Goal: Information Seeking & Learning: Learn about a topic

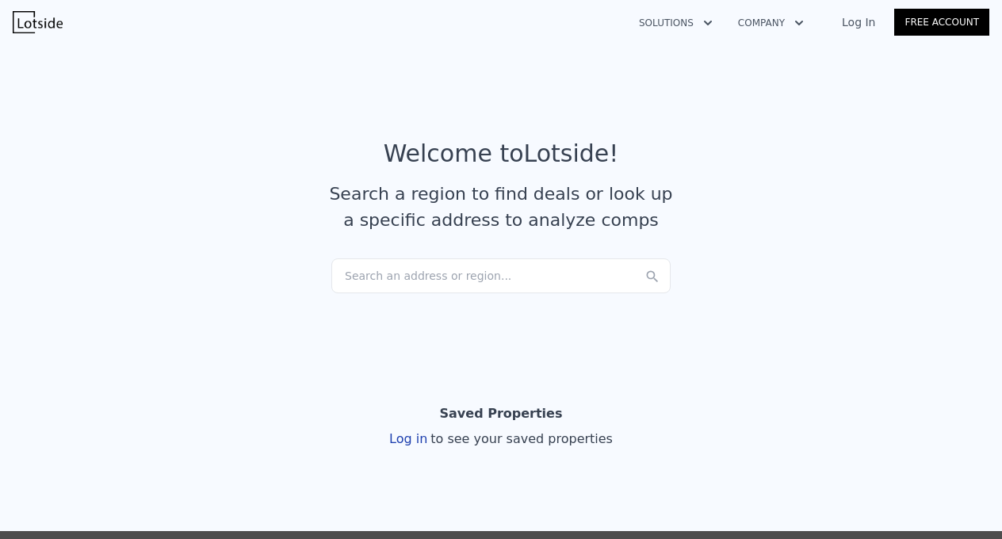
click at [475, 278] on div "Search an address or region..." at bounding box center [500, 275] width 339 height 35
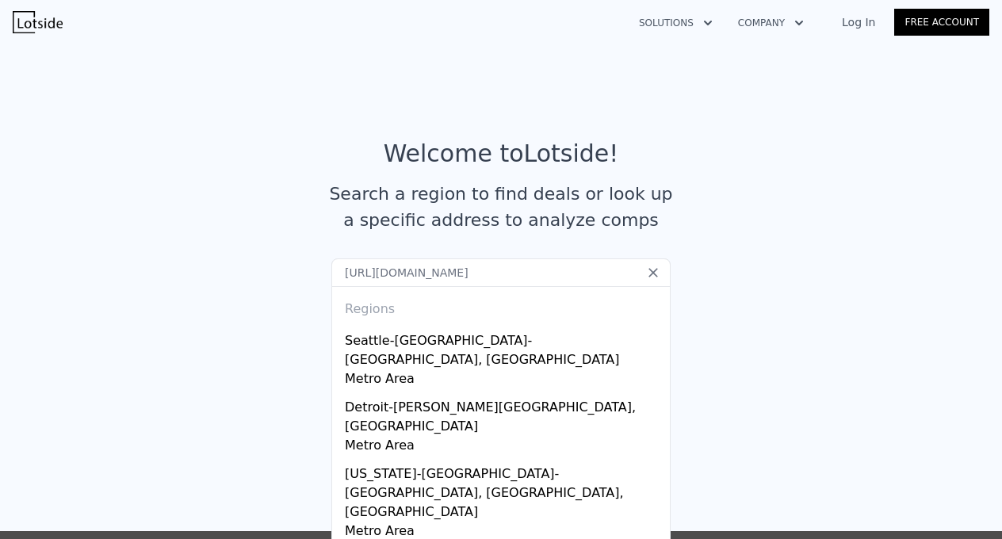
type input "[URL][DOMAIN_NAME]"
click at [650, 273] on icon at bounding box center [653, 273] width 16 height 16
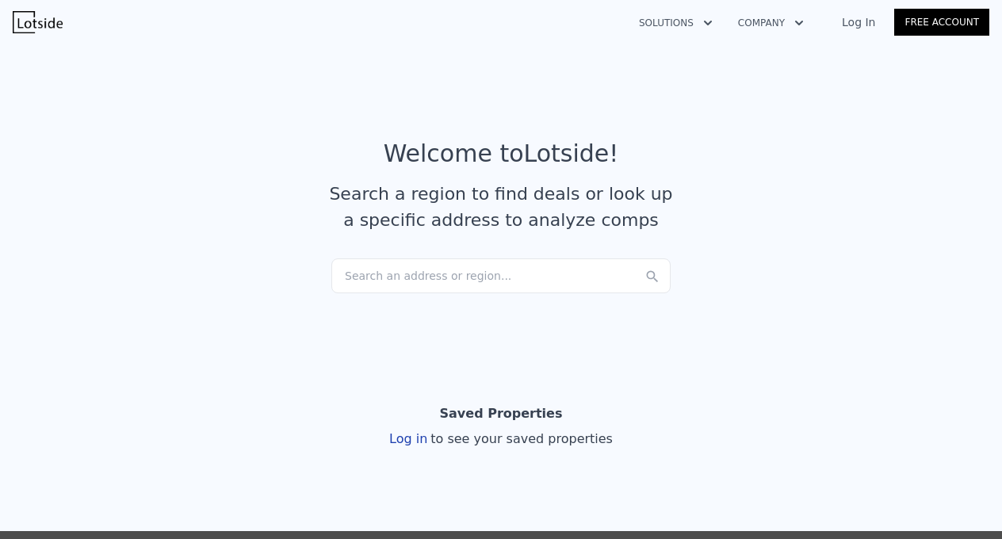
click at [439, 269] on div "Search an address or region..." at bounding box center [500, 275] width 339 height 35
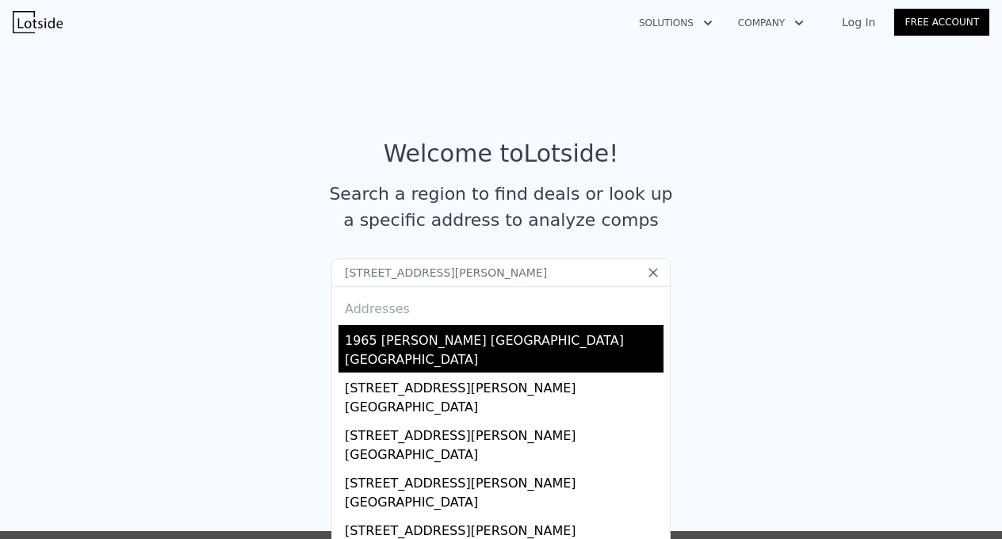
type input "[STREET_ADDRESS][PERSON_NAME]"
click at [441, 340] on div "1965 [PERSON_NAME] [GEOGRAPHIC_DATA]" at bounding box center [504, 337] width 319 height 25
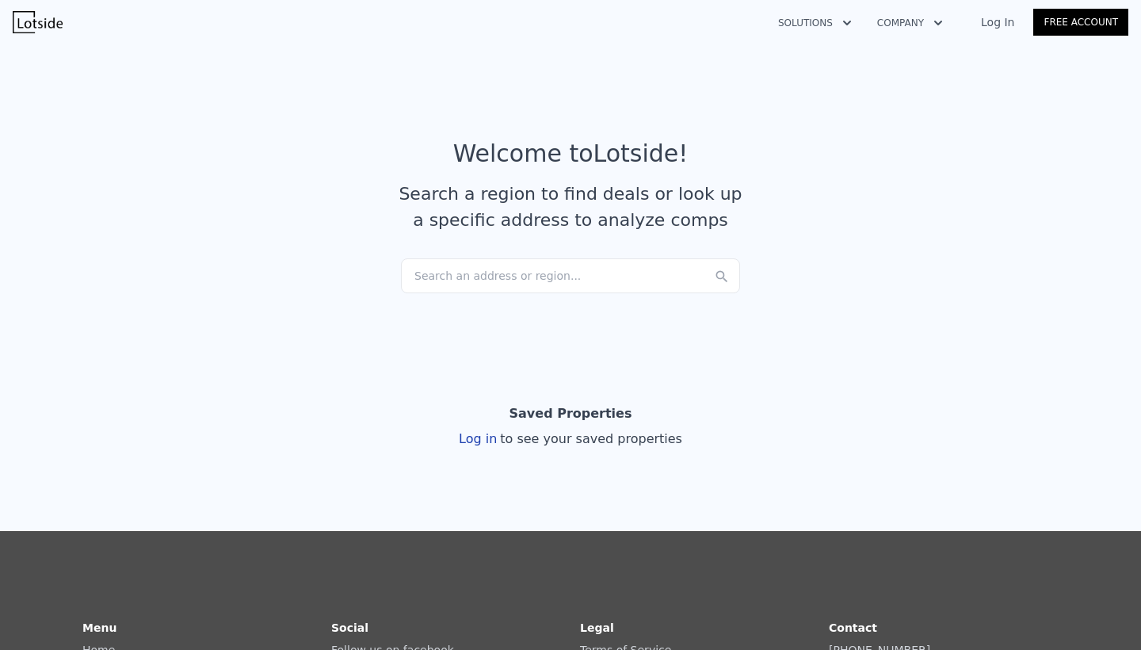
click at [497, 274] on div "Search an address or region..." at bounding box center [570, 275] width 339 height 35
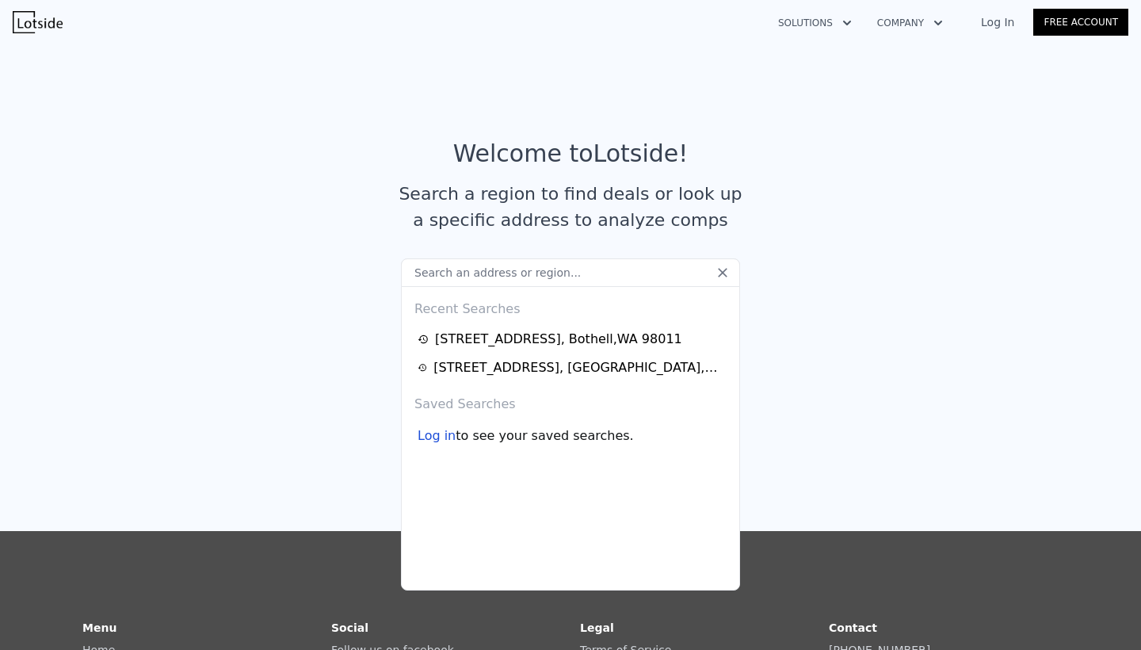
type input "[STREET_ADDRESS]"
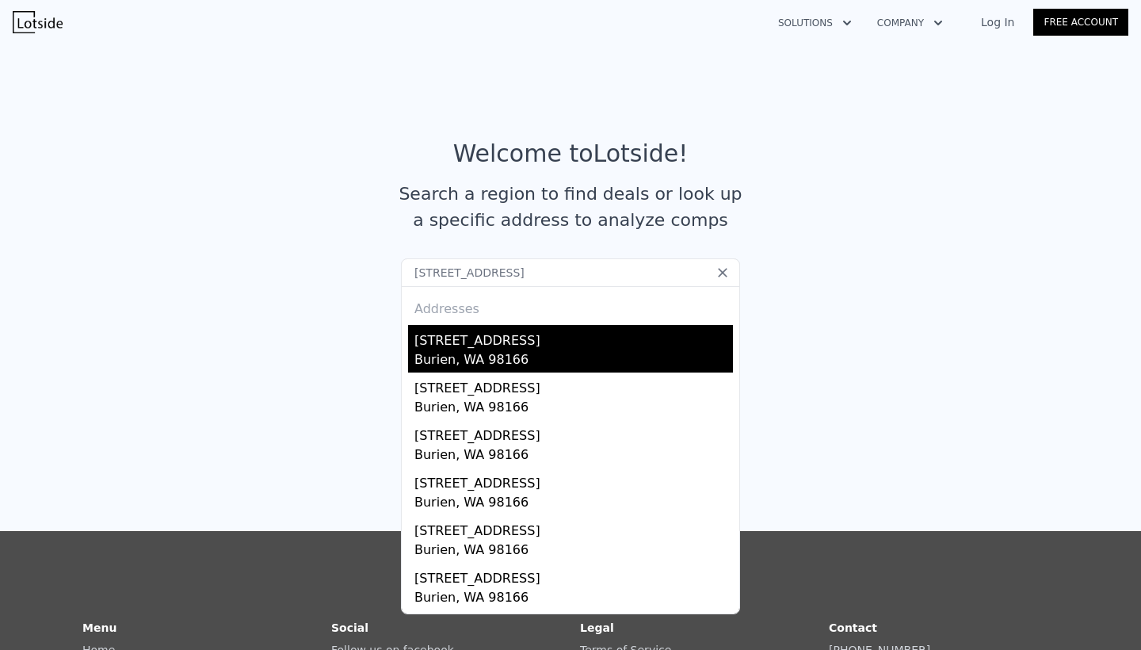
click at [520, 338] on div "[STREET_ADDRESS]" at bounding box center [573, 337] width 319 height 25
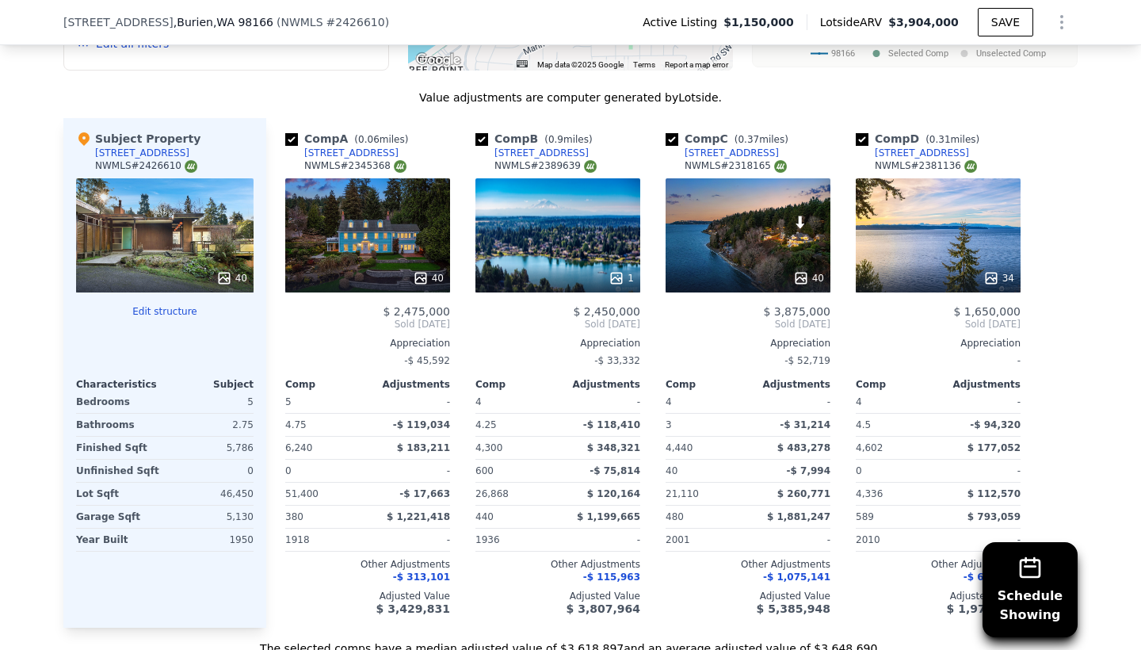
scroll to position [1559, 0]
